Goal: Navigation & Orientation: Find specific page/section

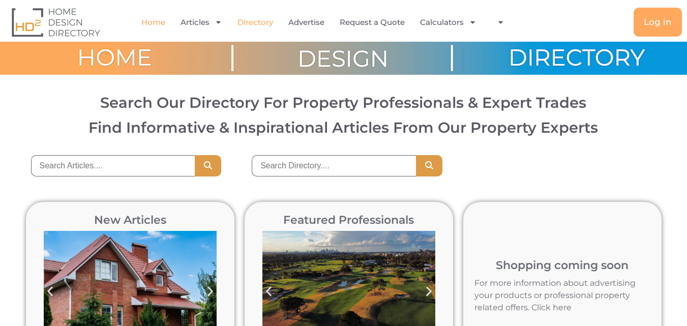
click at [246, 22] on link "Directory" at bounding box center [256, 22] width 36 height 23
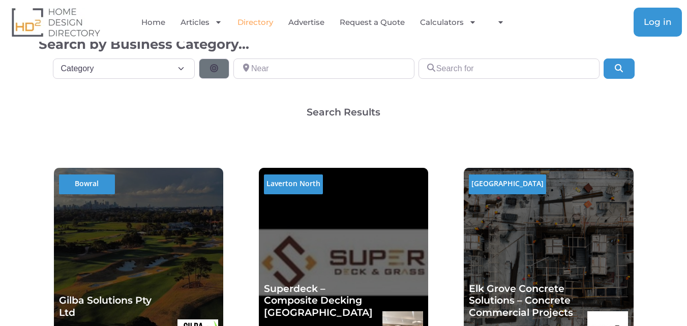
scroll to position [254, 0]
click at [653, 27] on link "Log in" at bounding box center [658, 22] width 48 height 29
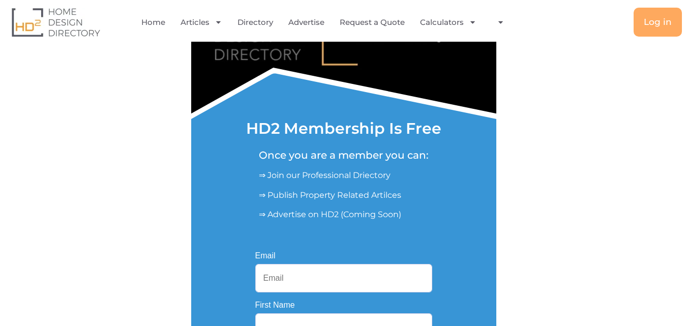
scroll to position [51, 0]
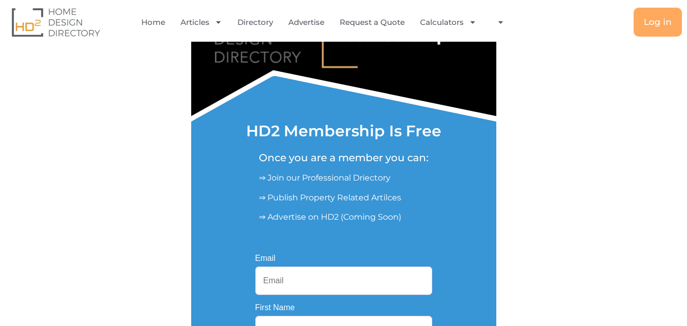
click at [335, 281] on input "Email" at bounding box center [343, 281] width 177 height 28
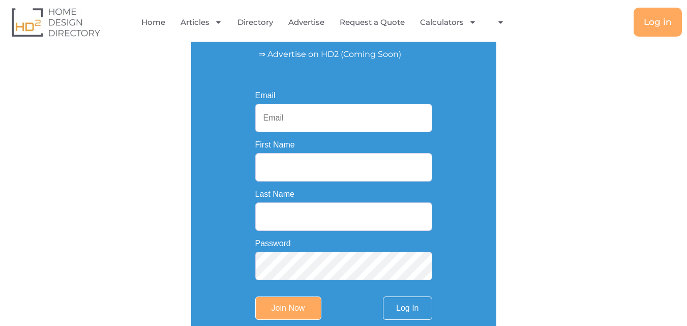
scroll to position [220, 0]
